Goal: Find contact information: Find contact information

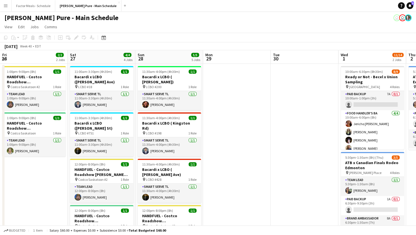
scroll to position [0, 207]
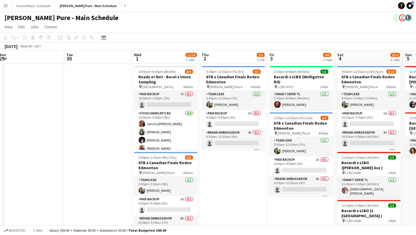
click at [8, 6] on app-icon "Menu" at bounding box center [5, 5] width 5 height 5
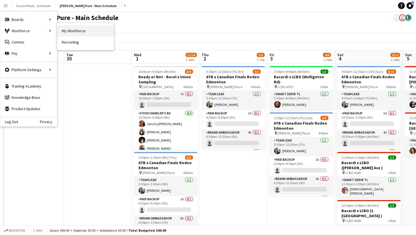
click at [75, 31] on link "My Workforce" at bounding box center [85, 30] width 57 height 11
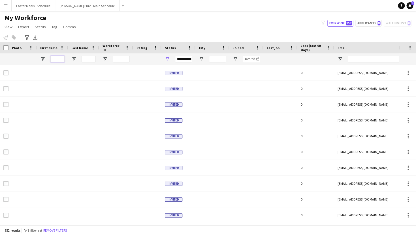
click at [53, 61] on input "First Name Filter Input" at bounding box center [57, 59] width 14 height 7
type input "*****"
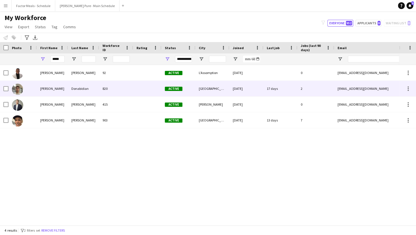
click at [45, 89] on div "[PERSON_NAME]" at bounding box center [52, 89] width 31 height 16
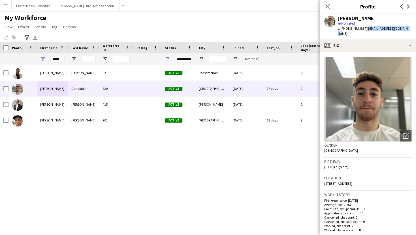
drag, startPoint x: 406, startPoint y: 27, endPoint x: 363, endPoint y: 31, distance: 42.9
click at [363, 31] on app-profile-header "[PERSON_NAME] star Not rated t. [PHONE_NUMBER] | [EMAIL_ADDRESS][DOMAIN_NAME]" at bounding box center [367, 26] width 96 height 25
copy span "[EMAIL_ADDRESS][DOMAIN_NAME]"
drag, startPoint x: 61, startPoint y: 58, endPoint x: 36, endPoint y: 57, distance: 25.5
click at [50, 57] on input "*****" at bounding box center [57, 59] width 14 height 7
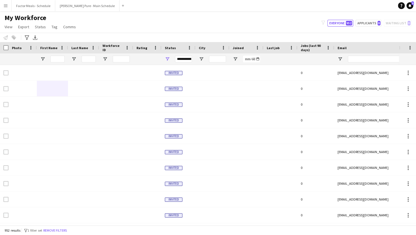
click at [9, 6] on button "Menu" at bounding box center [5, 5] width 11 height 11
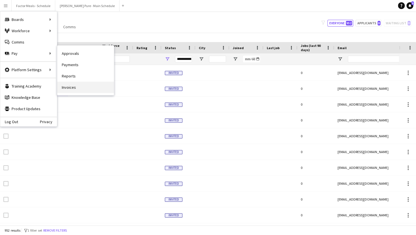
click at [72, 85] on link "Invoices" at bounding box center [85, 87] width 57 height 11
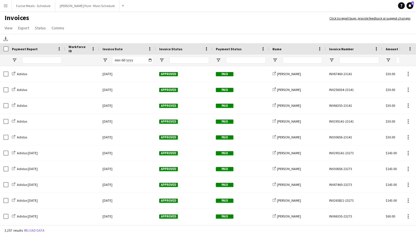
click at [7, 7] on app-icon "Menu" at bounding box center [5, 5] width 5 height 5
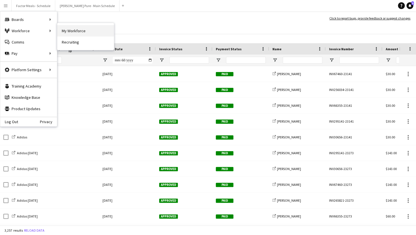
click at [71, 32] on link "My Workforce" at bounding box center [85, 30] width 57 height 11
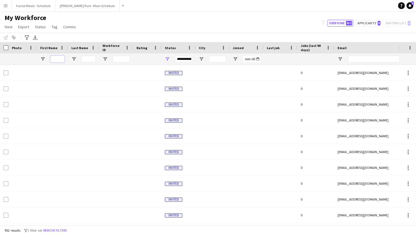
click at [55, 59] on input "First Name Filter Input" at bounding box center [57, 59] width 14 height 7
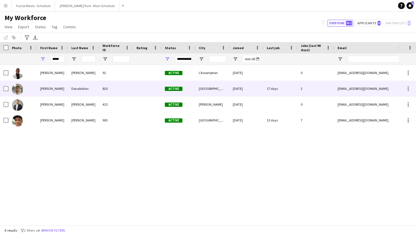
click at [73, 89] on div "Donabidian" at bounding box center [83, 89] width 31 height 16
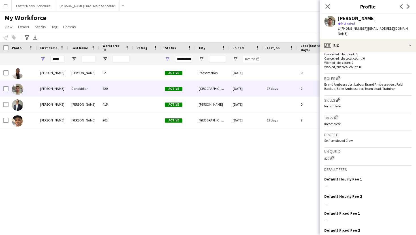
scroll to position [189, 0]
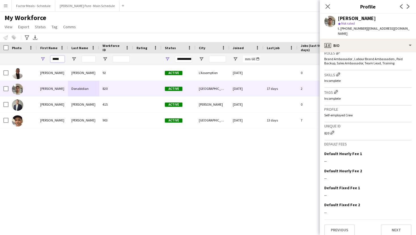
drag, startPoint x: 62, startPoint y: 60, endPoint x: 14, endPoint y: 60, distance: 48.4
click at [50, 60] on input "*****" at bounding box center [57, 59] width 14 height 7
type input "*"
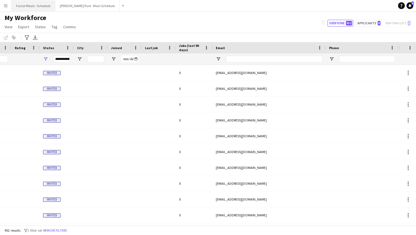
scroll to position [0, 0]
